Goal: Information Seeking & Learning: Learn about a topic

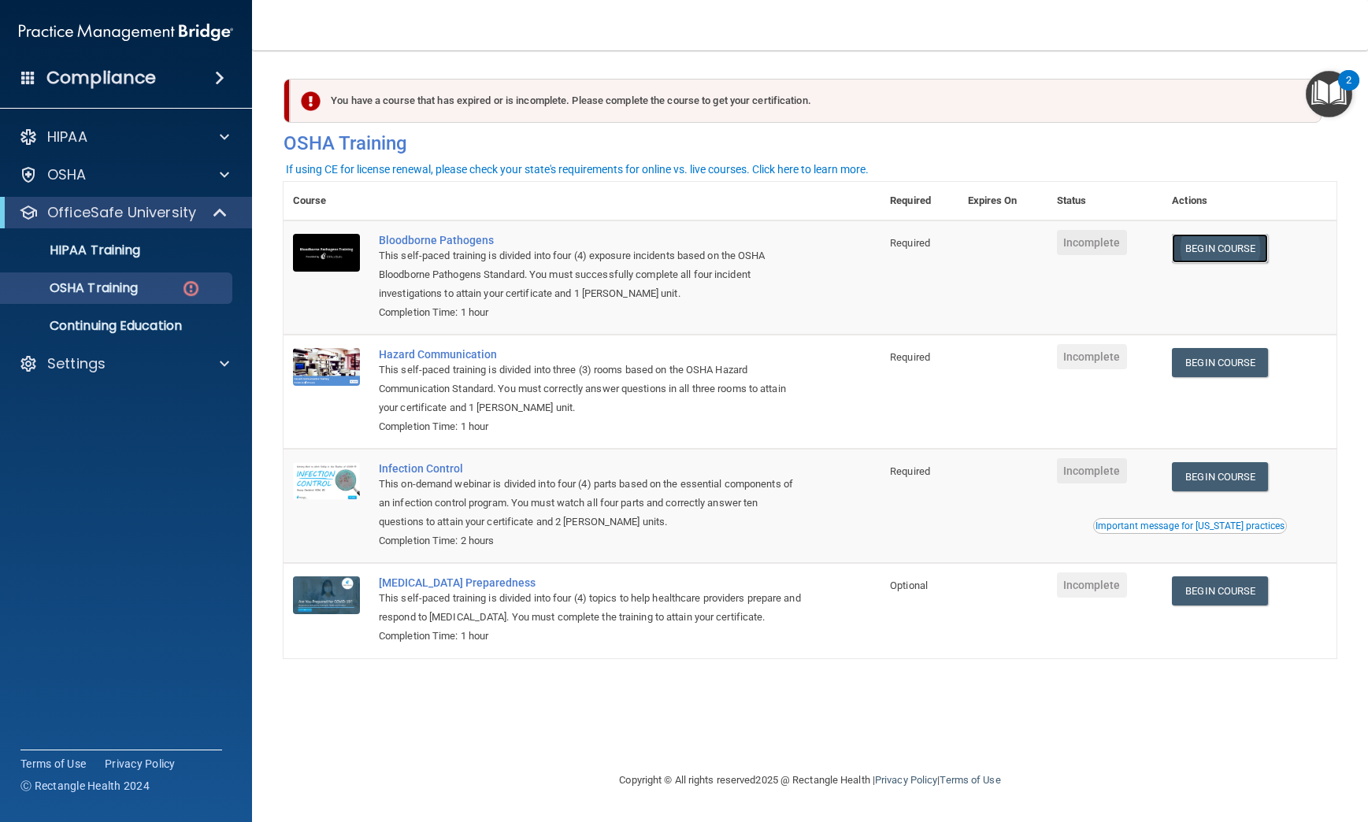
click at [1208, 247] on link "Begin Course" at bounding box center [1220, 248] width 96 height 29
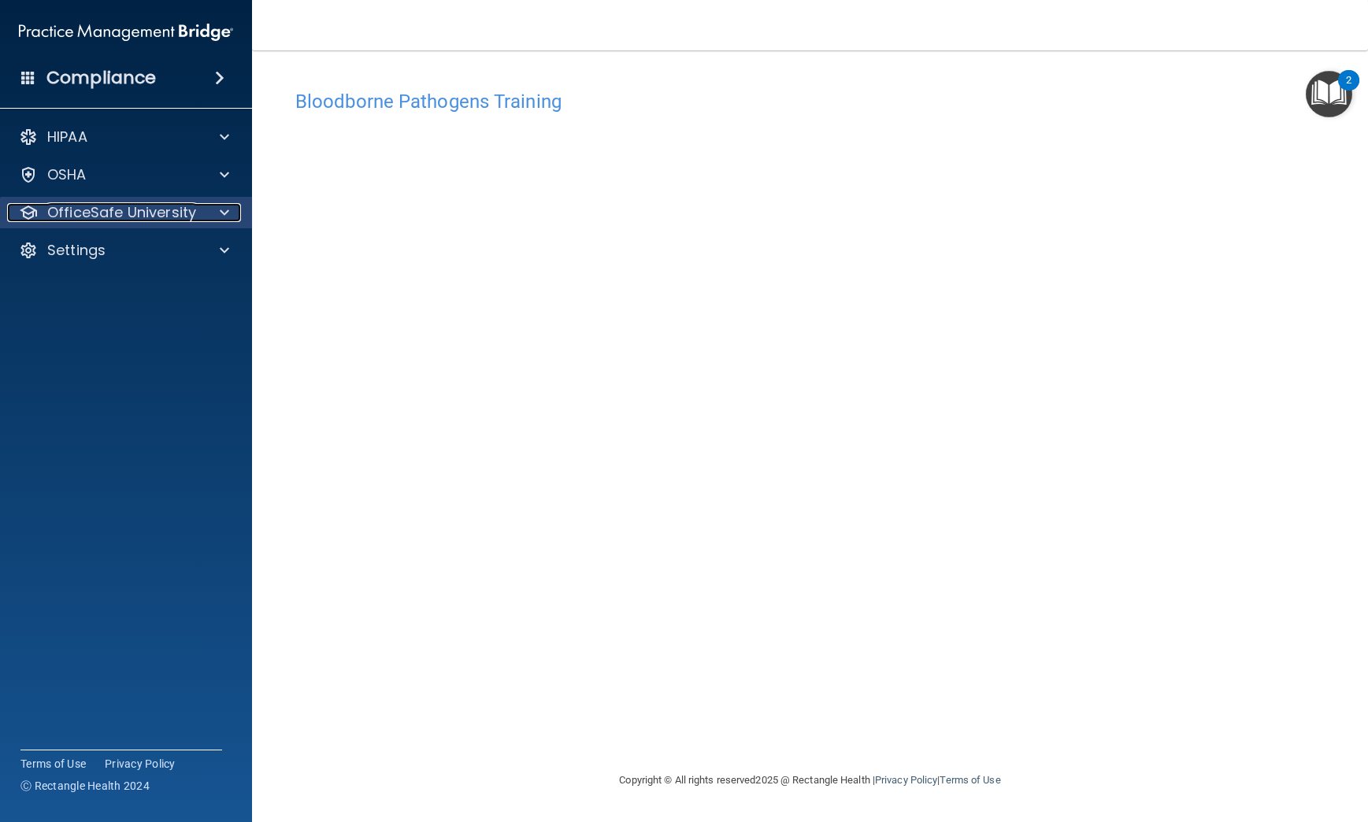
click at [166, 215] on p "OfficeSafe University" at bounding box center [121, 212] width 149 height 19
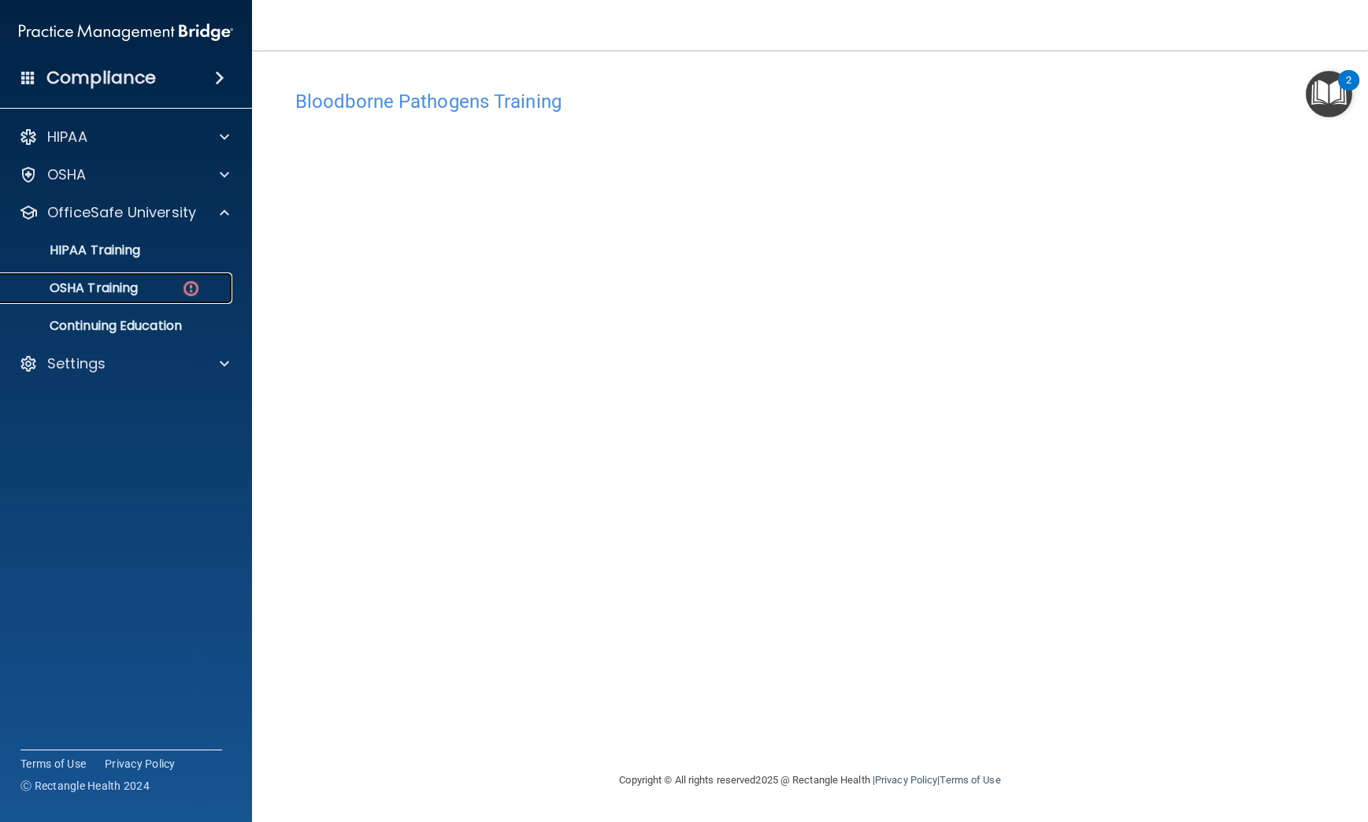
click at [102, 290] on p "OSHA Training" at bounding box center [74, 288] width 128 height 16
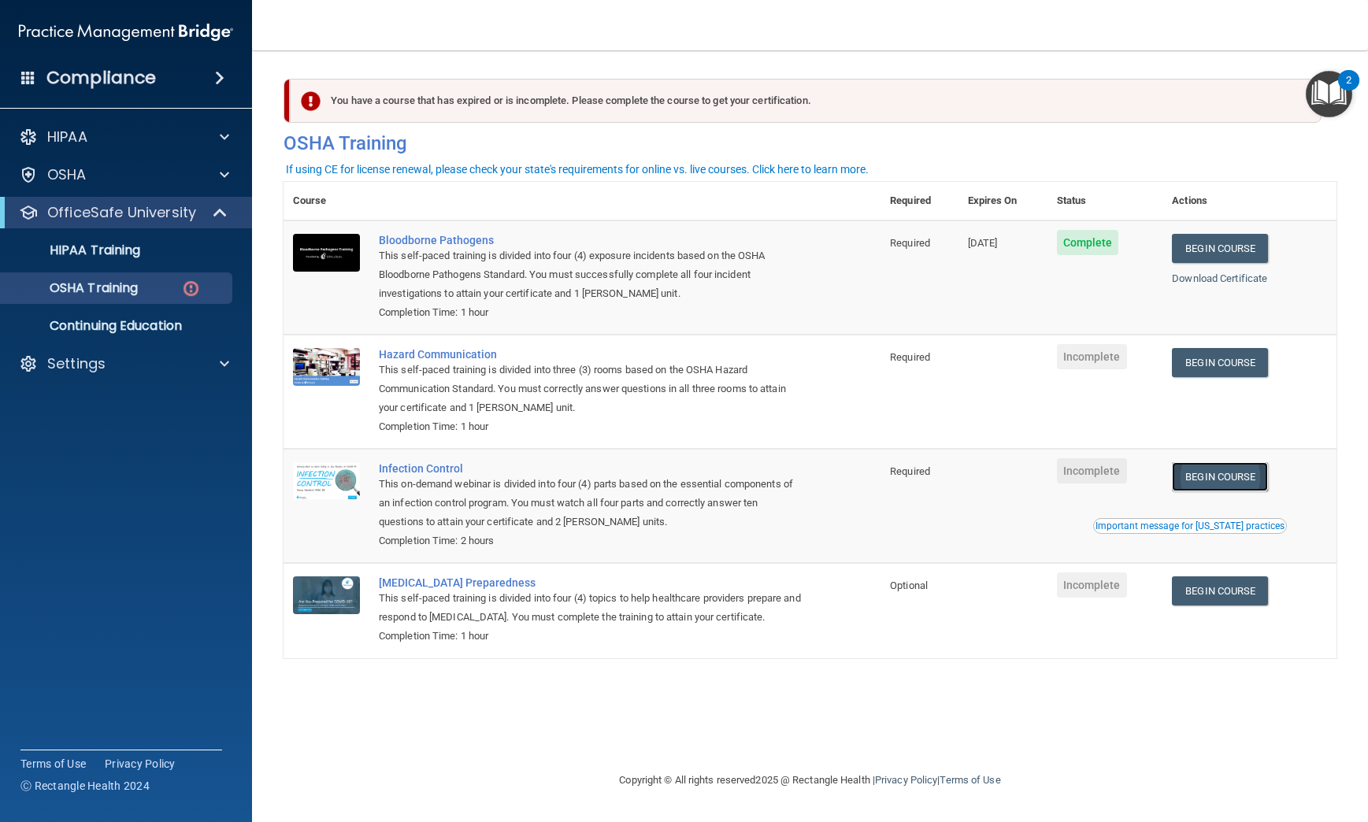
click at [1238, 487] on link "Begin Course" at bounding box center [1220, 476] width 96 height 29
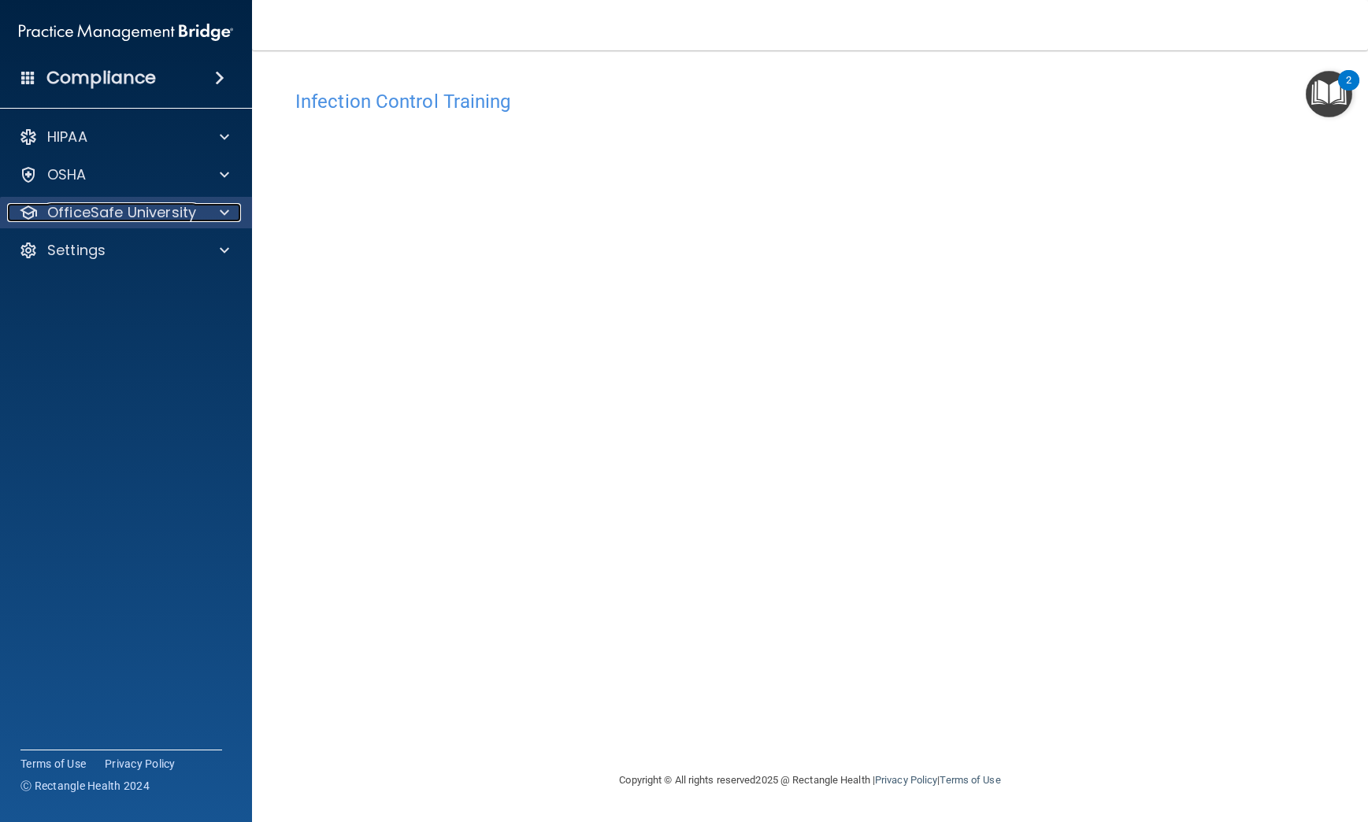
click at [190, 206] on p "OfficeSafe University" at bounding box center [121, 212] width 149 height 19
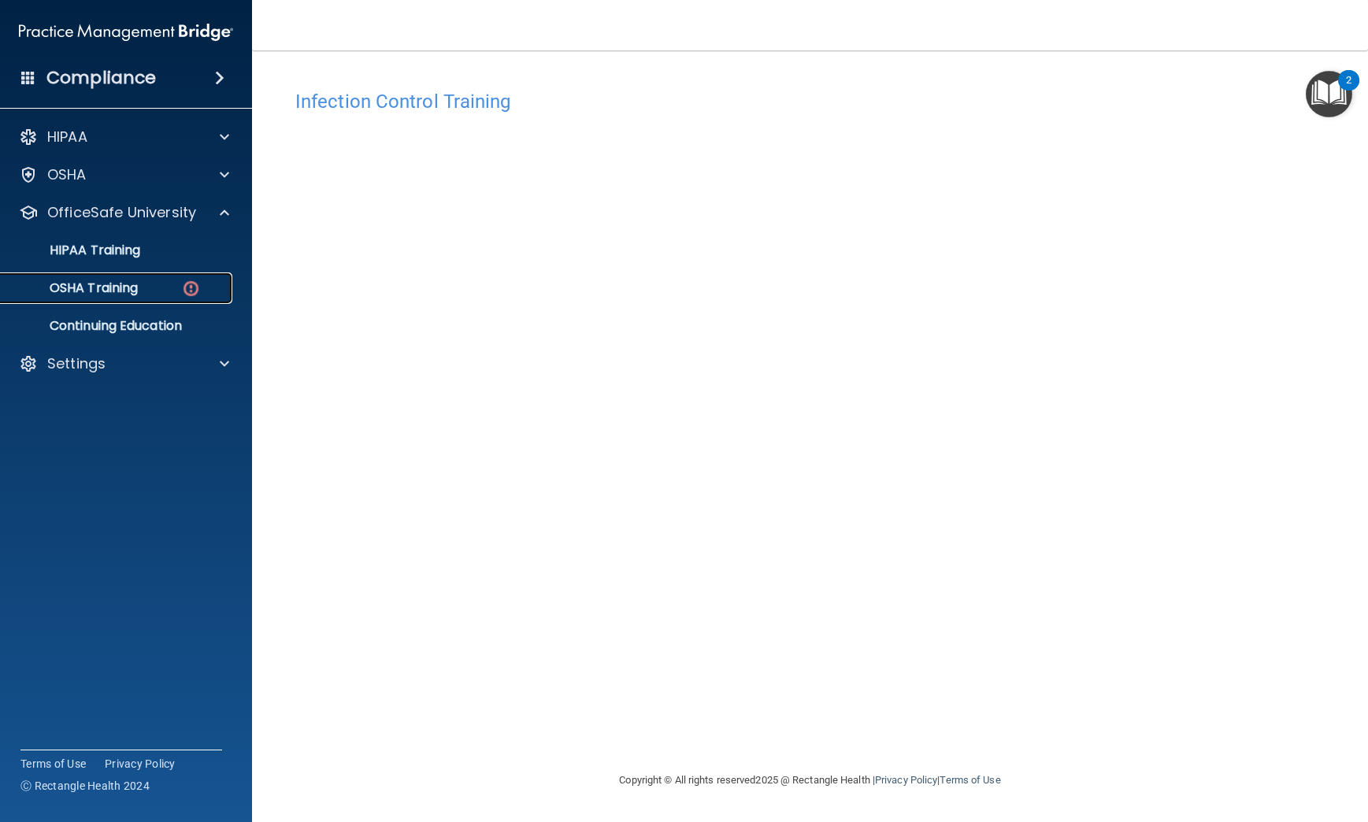
click at [142, 286] on div "OSHA Training" at bounding box center [117, 288] width 215 height 16
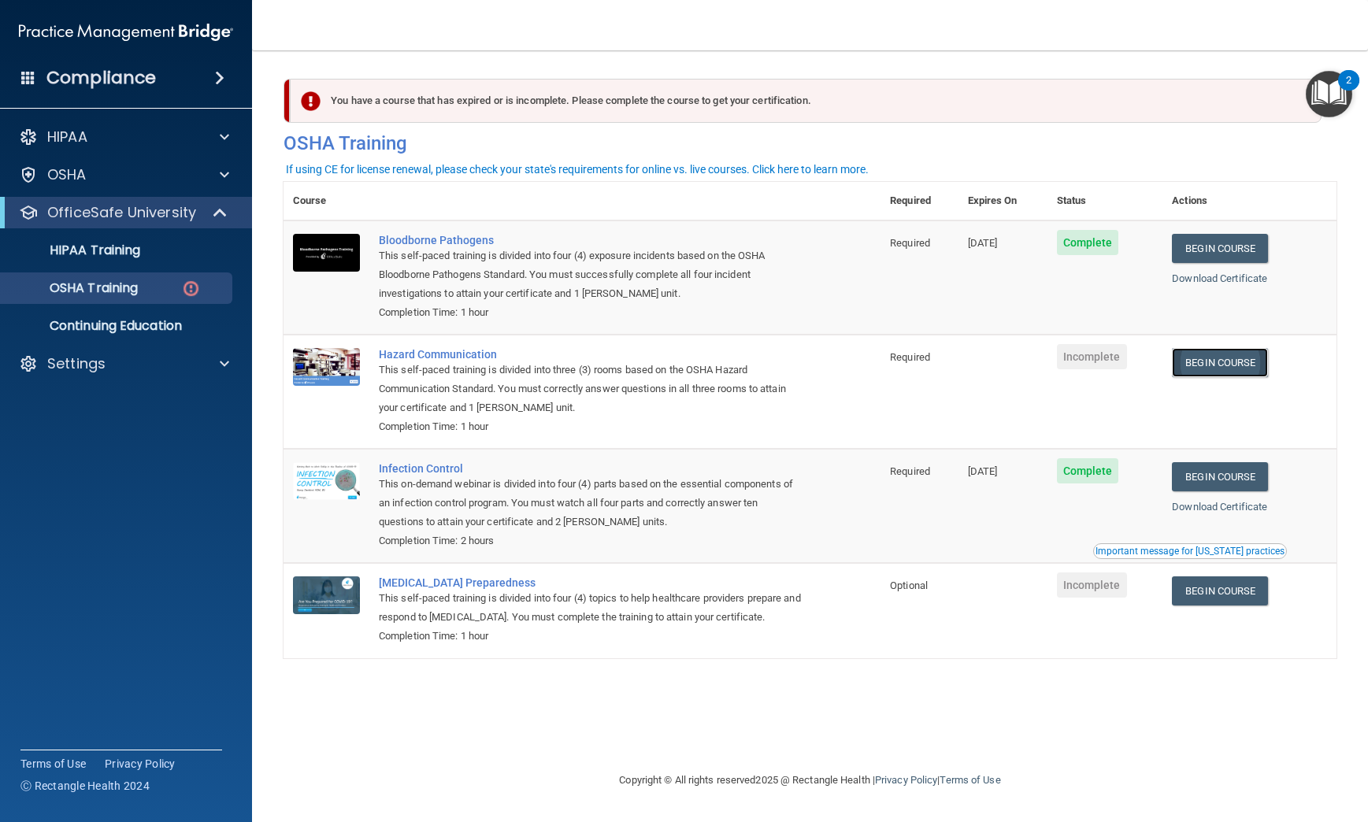
click at [1243, 362] on link "Begin Course" at bounding box center [1220, 362] width 96 height 29
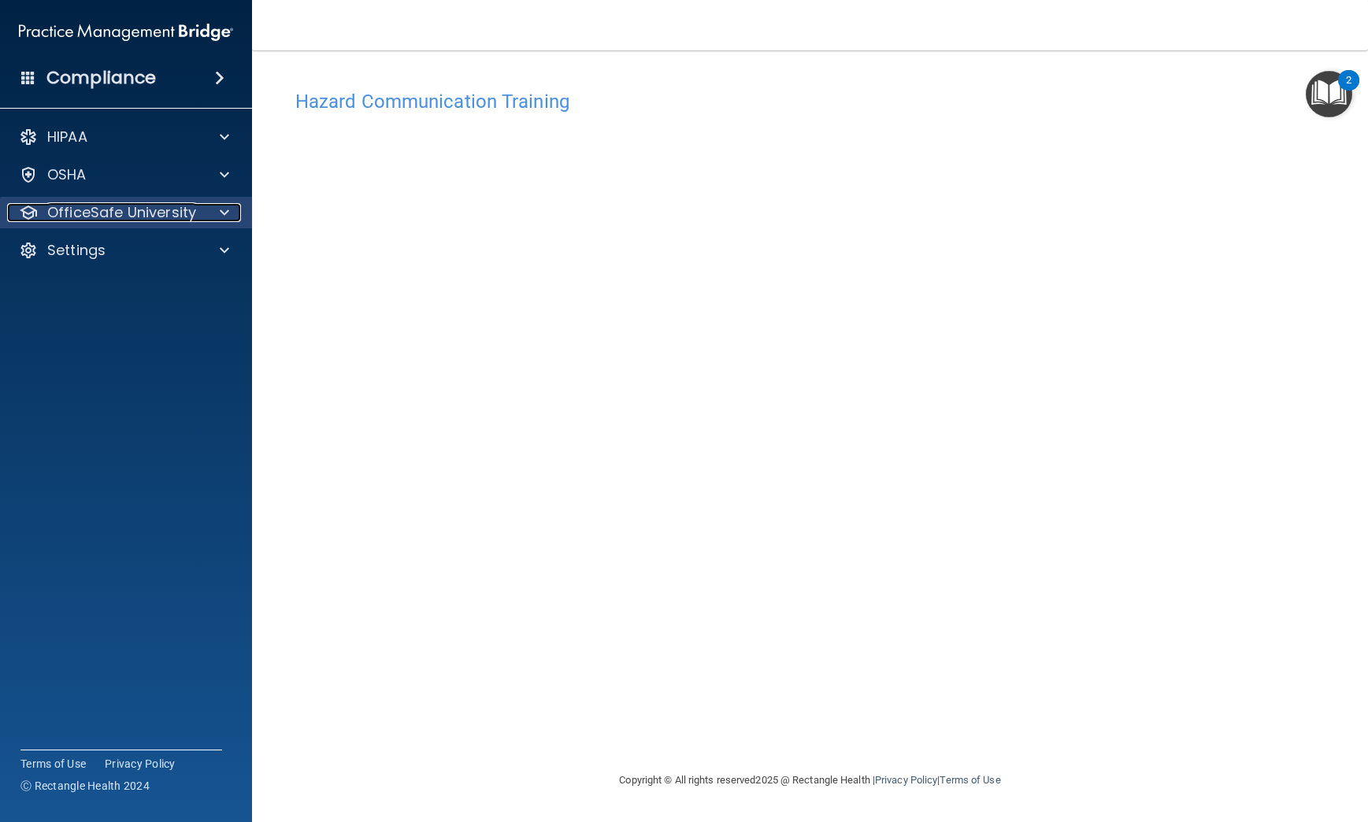
click at [162, 209] on p "OfficeSafe University" at bounding box center [121, 212] width 149 height 19
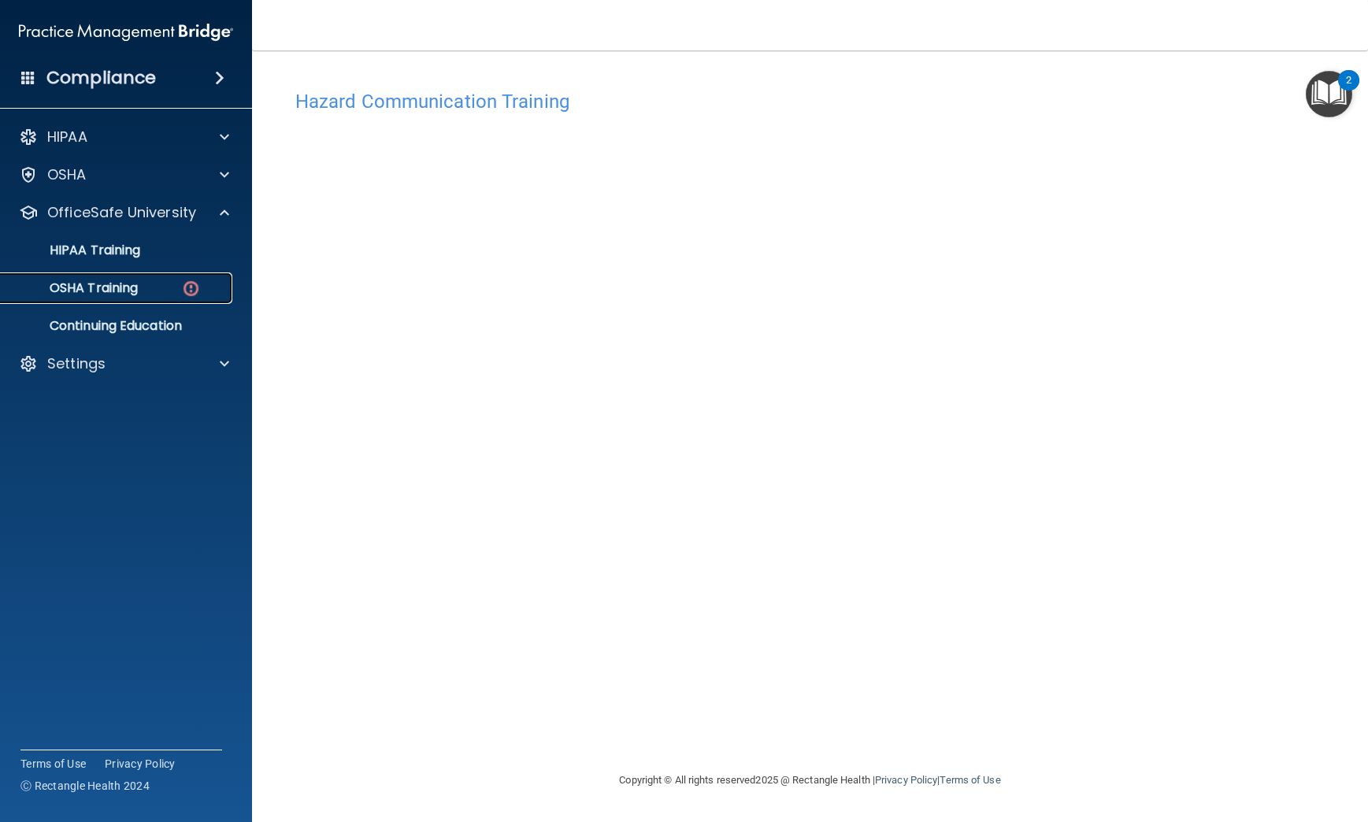
click at [137, 291] on p "OSHA Training" at bounding box center [74, 288] width 128 height 16
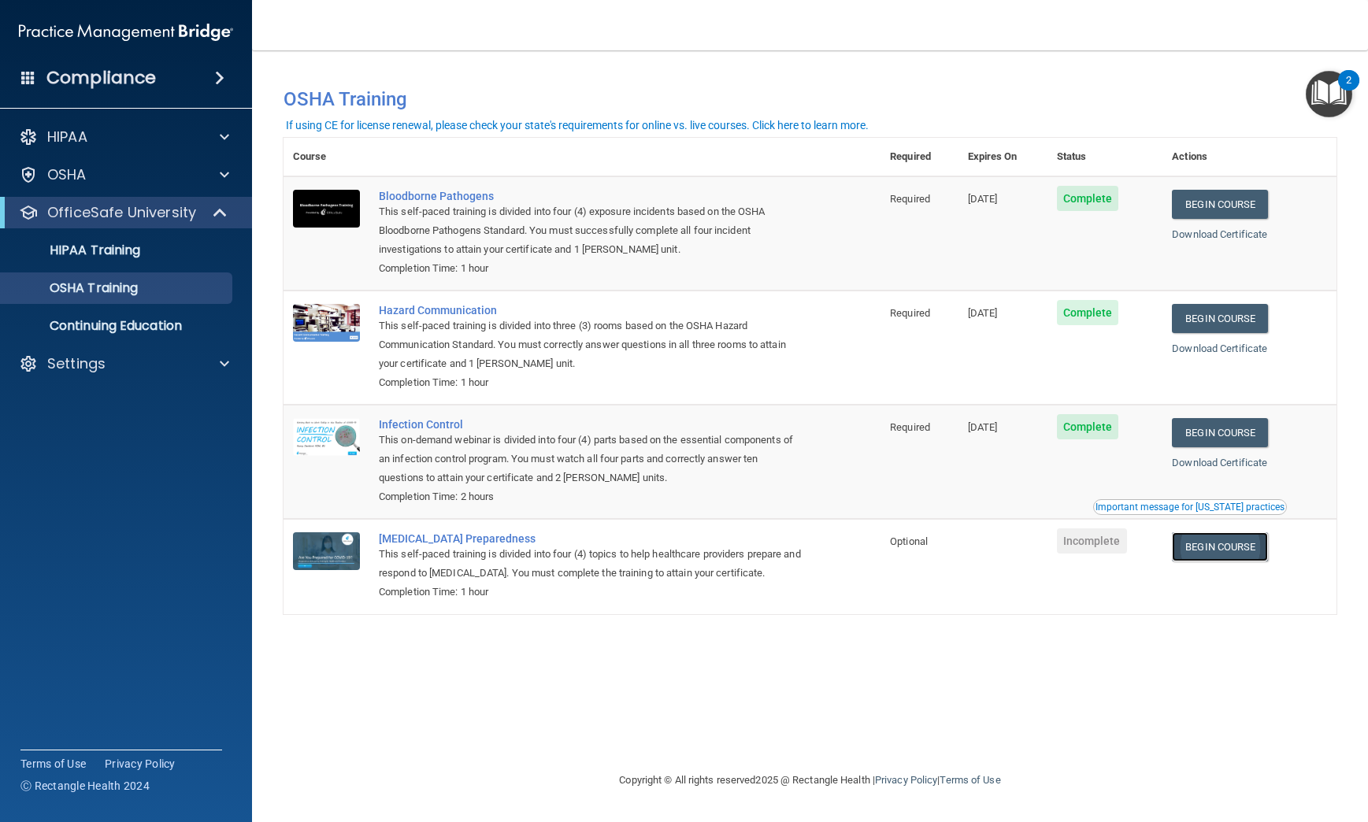
click at [1232, 554] on link "Begin Course" at bounding box center [1220, 547] width 96 height 29
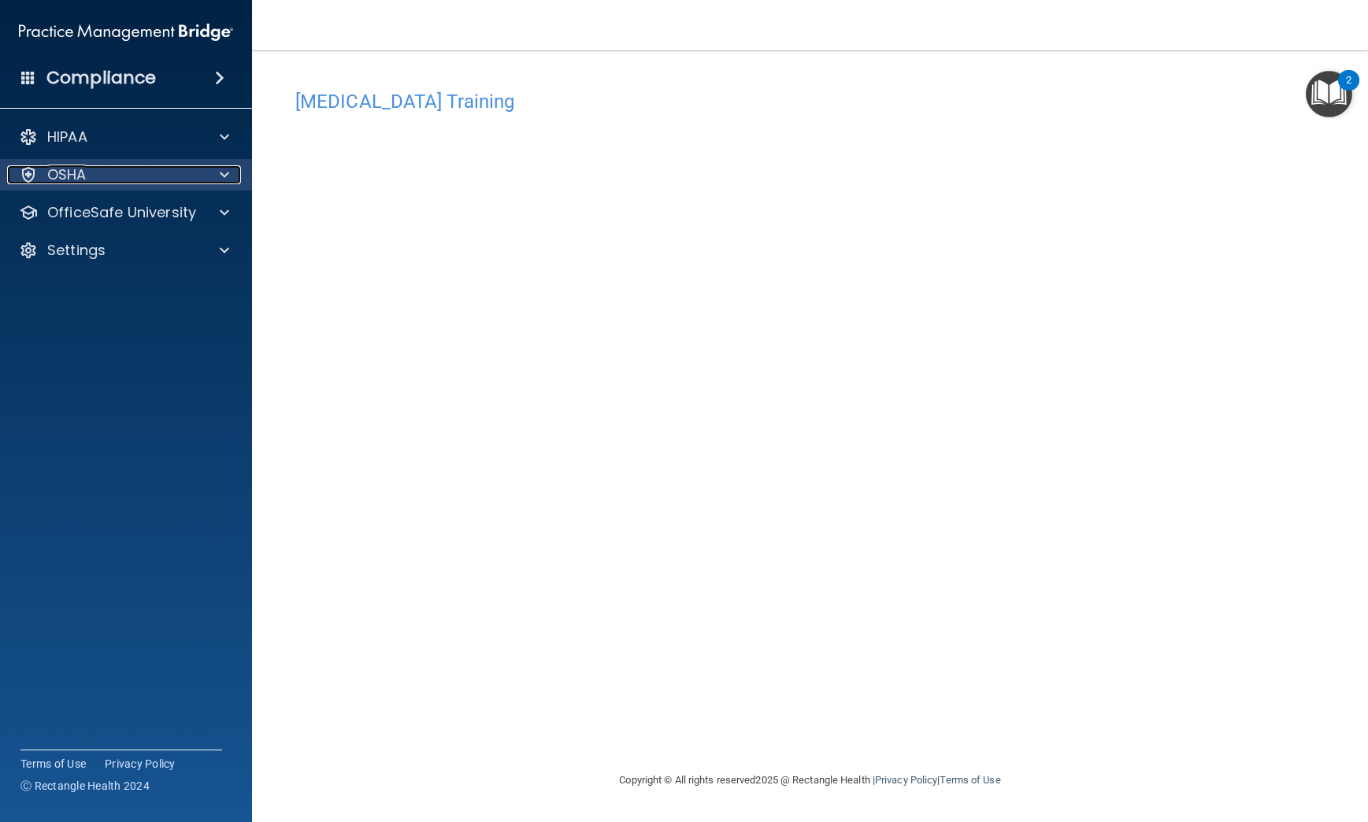
click at [199, 177] on div "OSHA" at bounding box center [104, 174] width 195 height 19
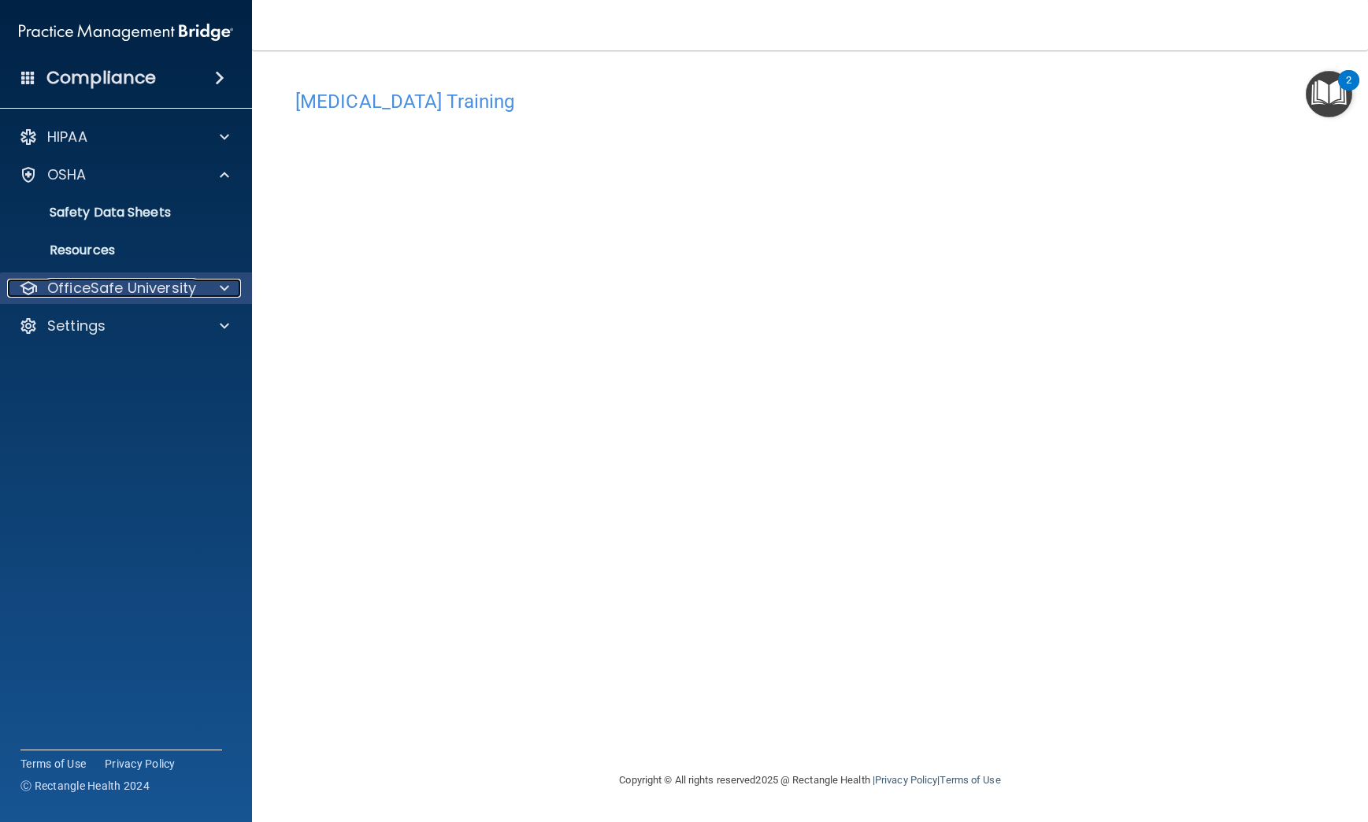
click at [206, 296] on div at bounding box center [221, 288] width 39 height 19
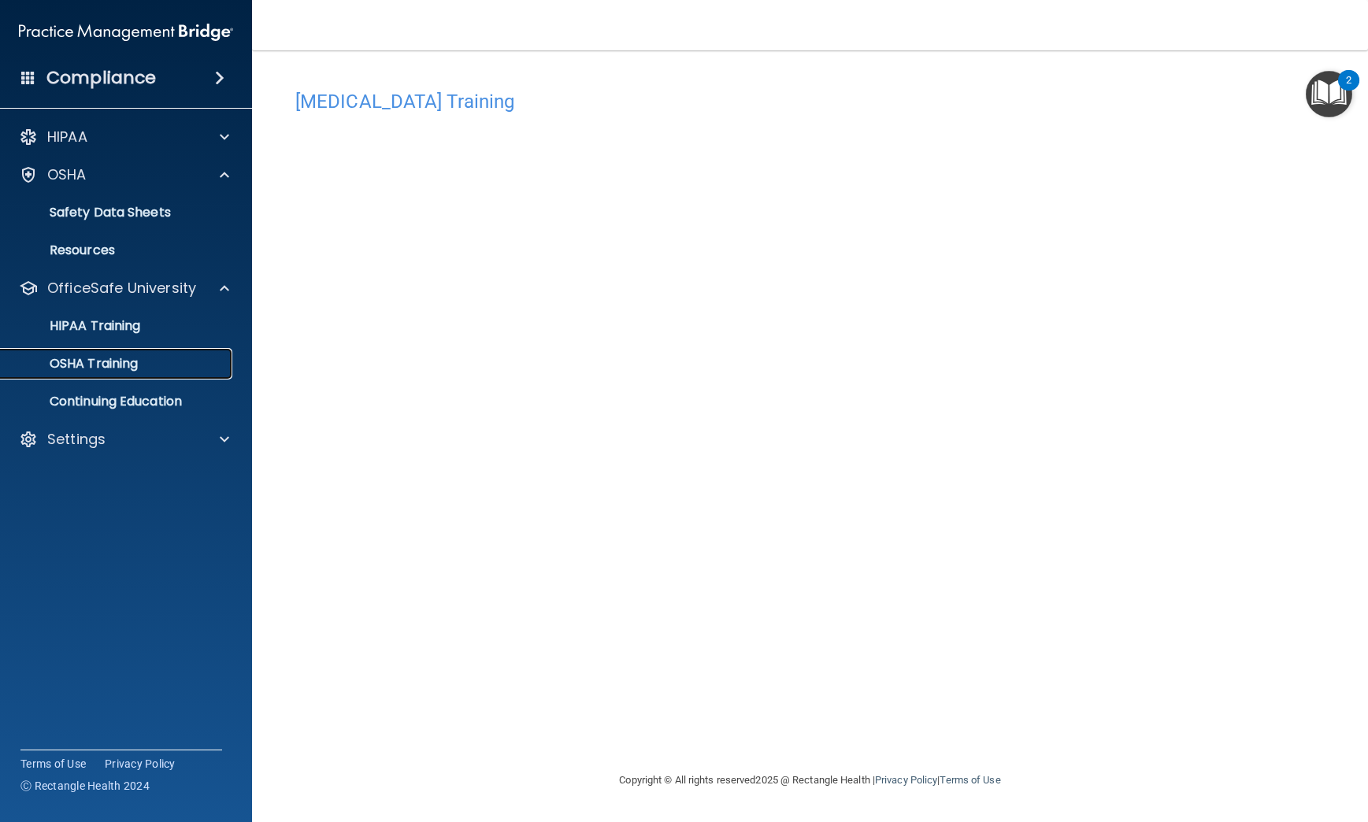
click at [176, 370] on div "OSHA Training" at bounding box center [117, 364] width 215 height 16
